Goal: Task Accomplishment & Management: Use online tool/utility

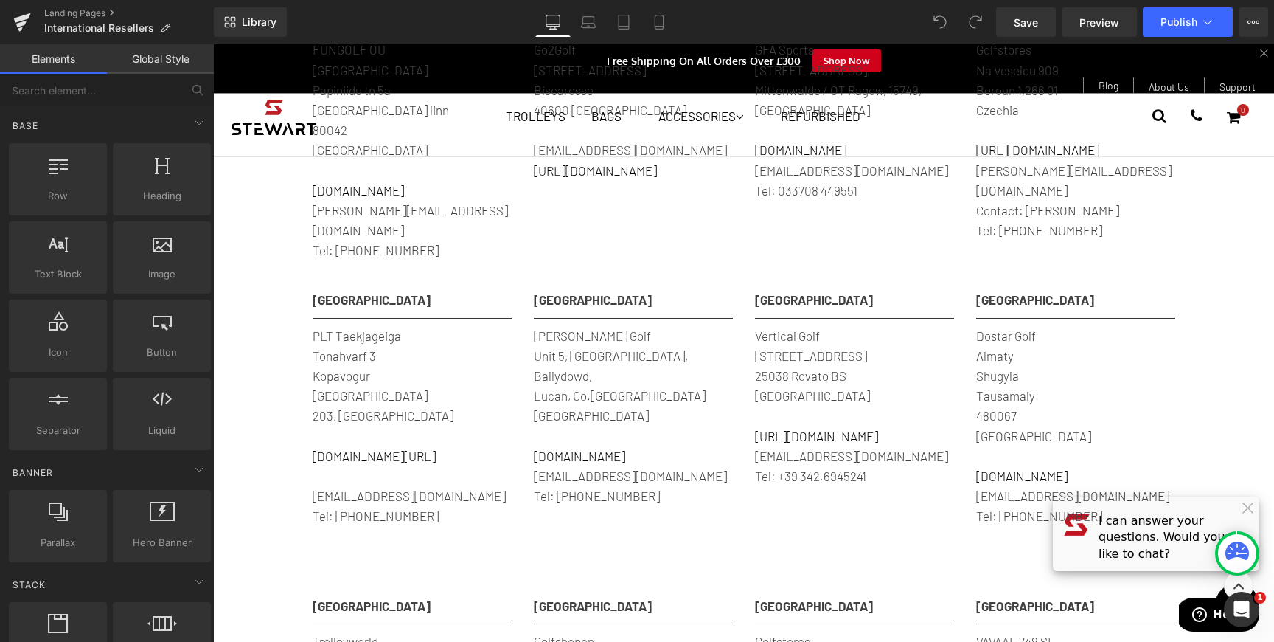
scroll to position [1261, 0]
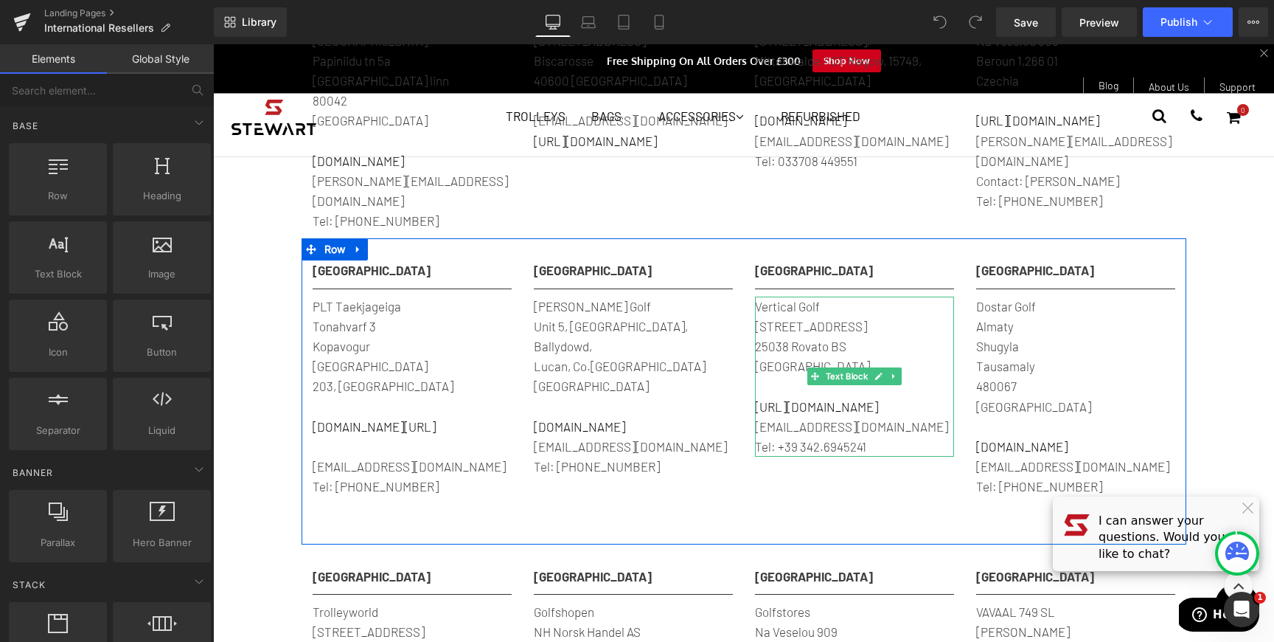
click at [789, 417] on p "[EMAIL_ADDRESS][DOMAIN_NAME]" at bounding box center [854, 427] width 199 height 20
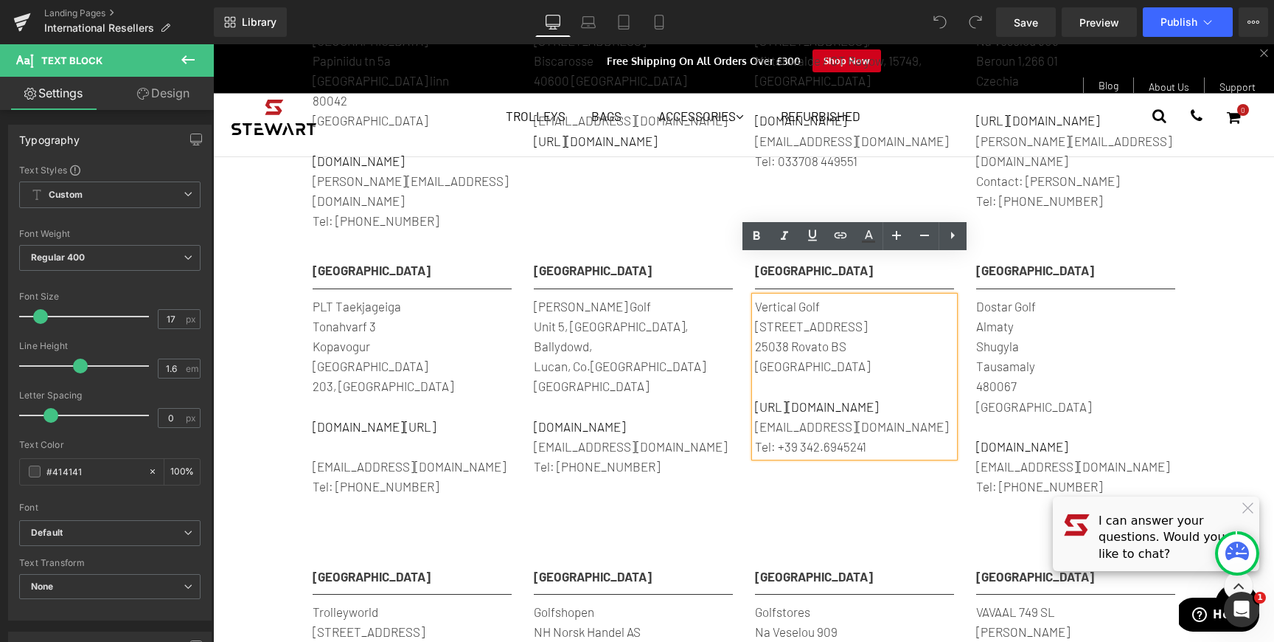
click at [880, 437] on p "Tel: +39 342.6945241" at bounding box center [854, 447] width 199 height 20
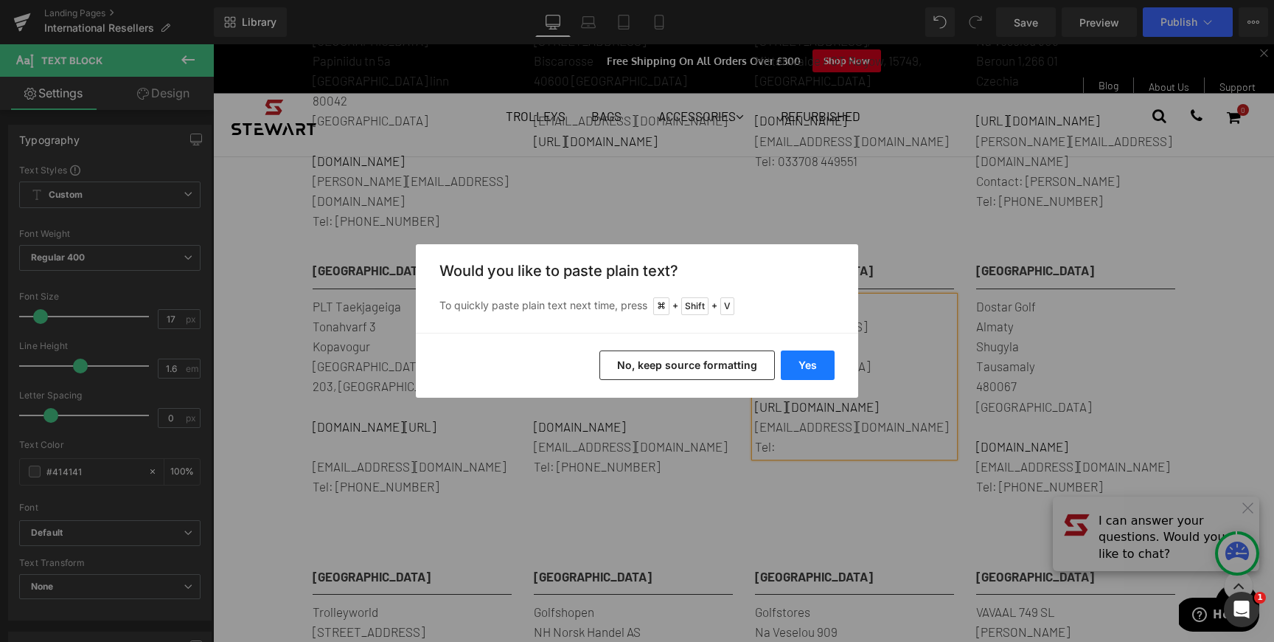
click at [799, 368] on button "Yes" at bounding box center [808, 364] width 54 height 29
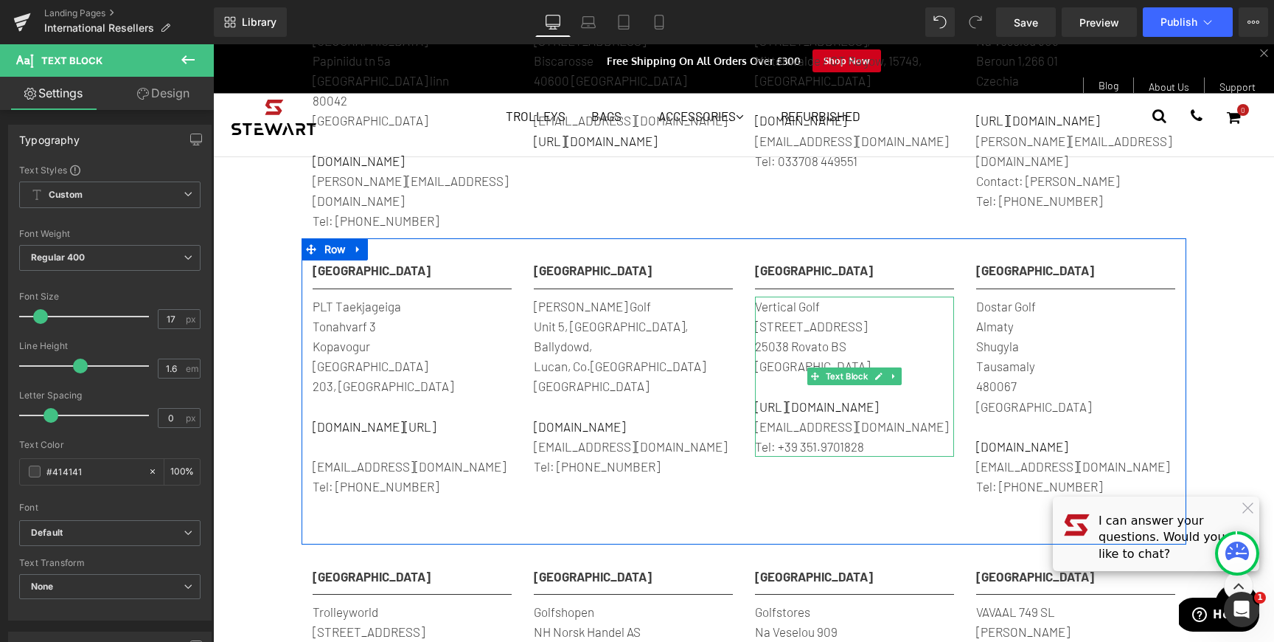
click at [877, 437] on p "Tel: +39 351.9701828" at bounding box center [854, 447] width 199 height 20
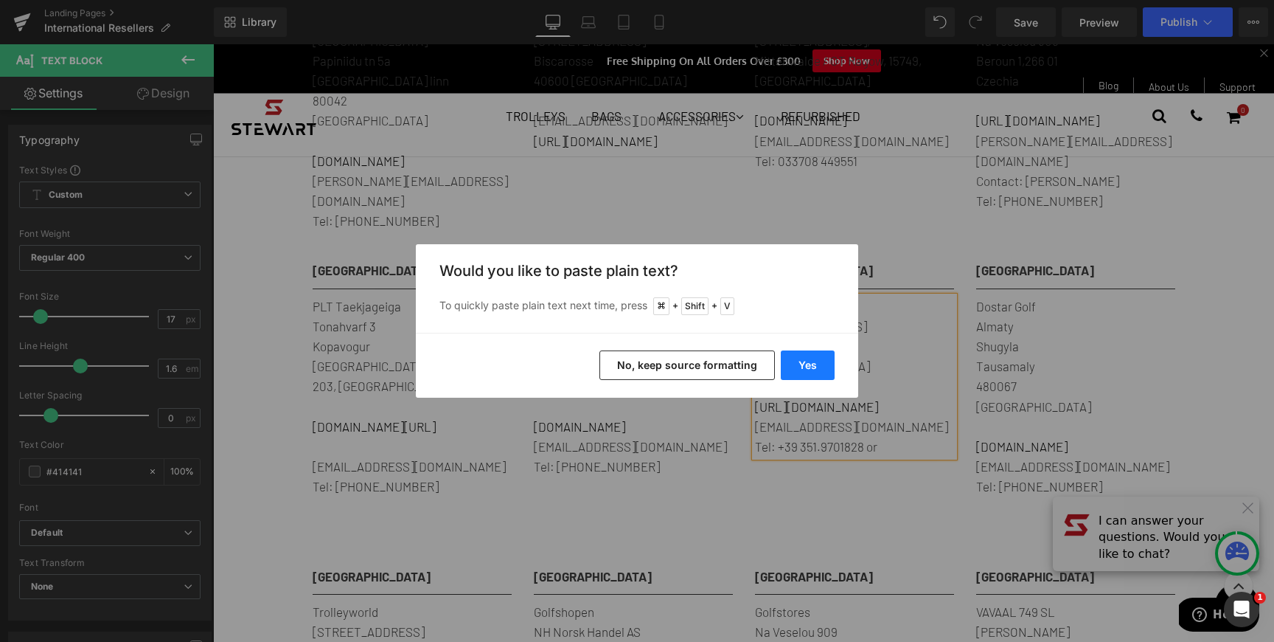
click at [804, 367] on button "Yes" at bounding box center [808, 364] width 54 height 29
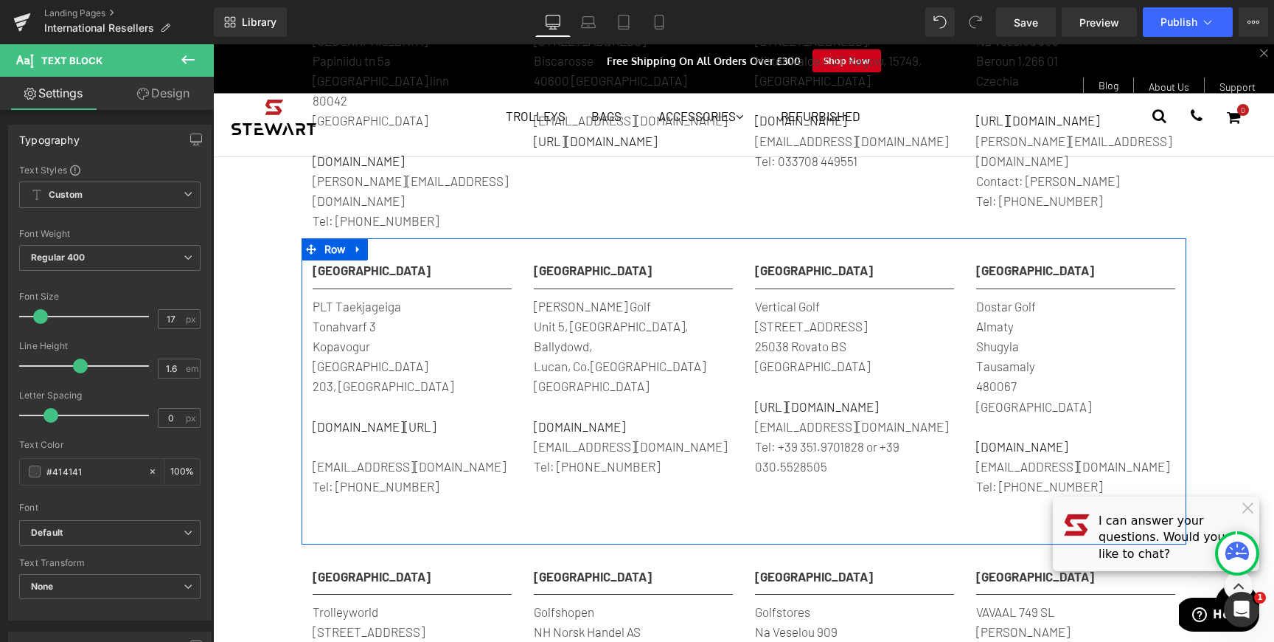
click at [874, 449] on div "Iceland Text Block Separator PLT Taekjageiga Tonahvarf [STREET_ADDRESS] [DOMAIN…" at bounding box center [744, 390] width 885 height 305
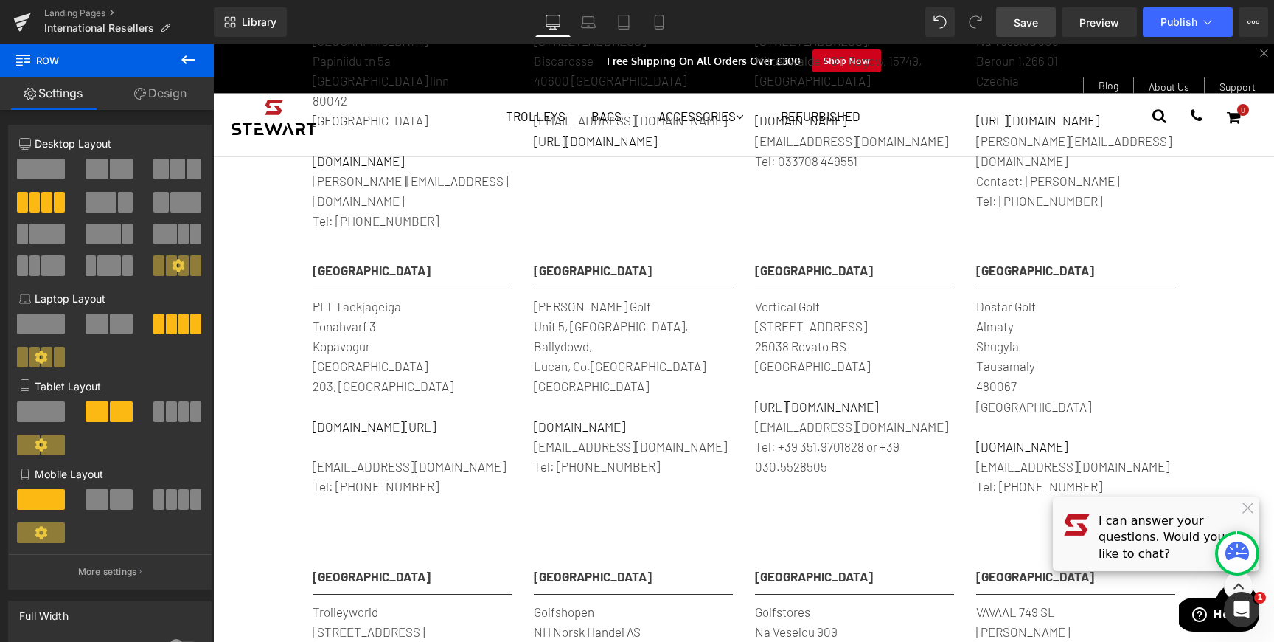
click at [1023, 29] on link "Save" at bounding box center [1026, 21] width 60 height 29
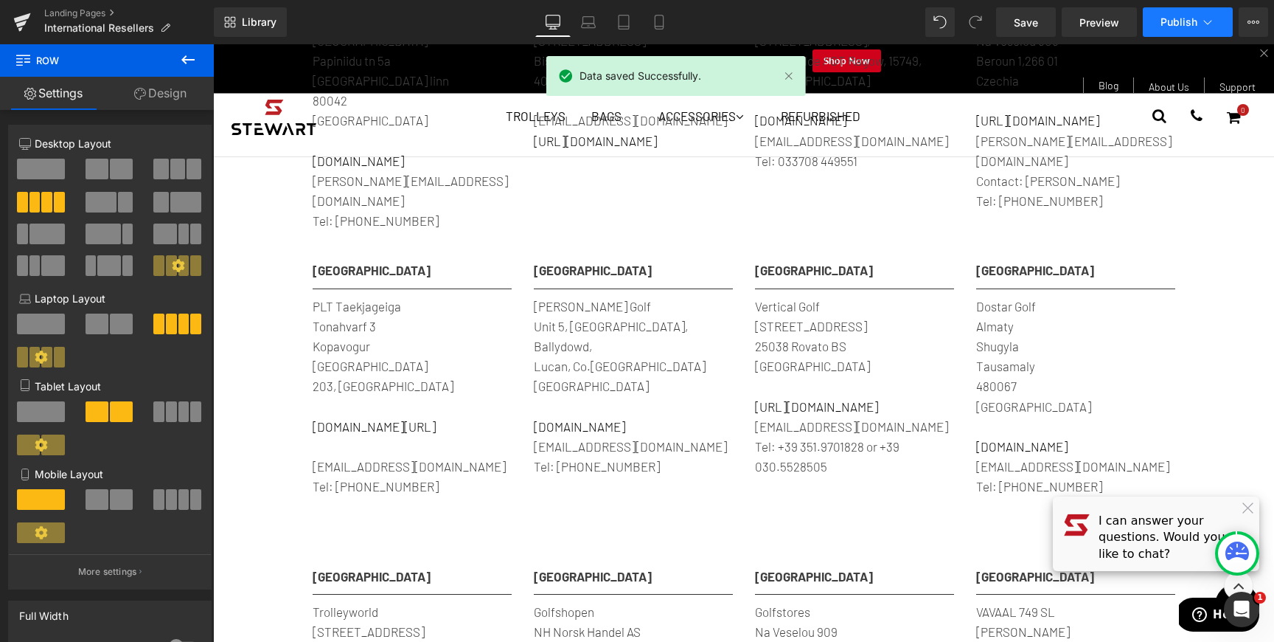
click at [1167, 27] on span "Publish" at bounding box center [1179, 22] width 37 height 12
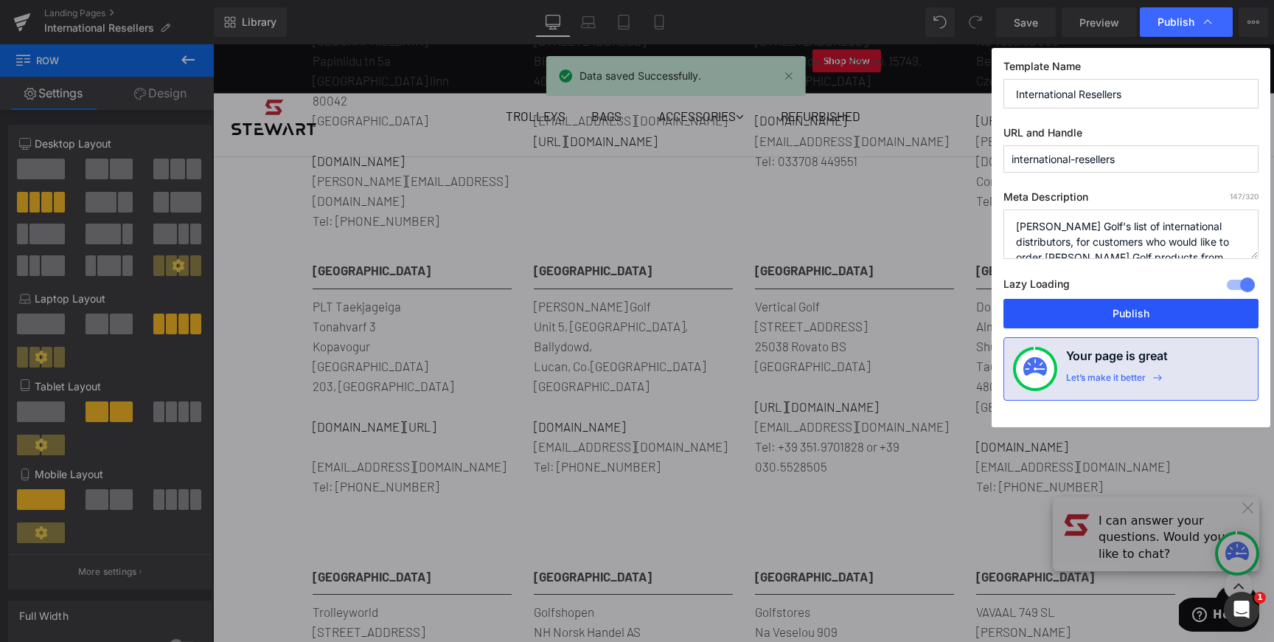
click at [1156, 313] on button "Publish" at bounding box center [1131, 313] width 255 height 29
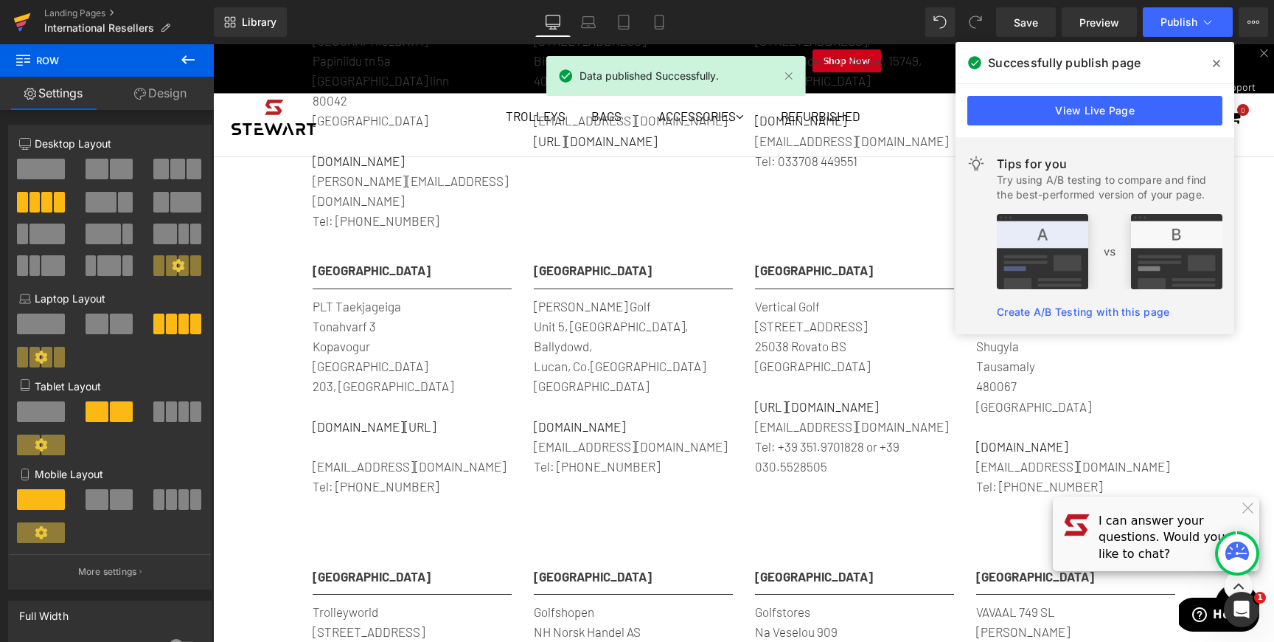
click at [34, 28] on link at bounding box center [22, 22] width 44 height 44
